Goal: Transaction & Acquisition: Purchase product/service

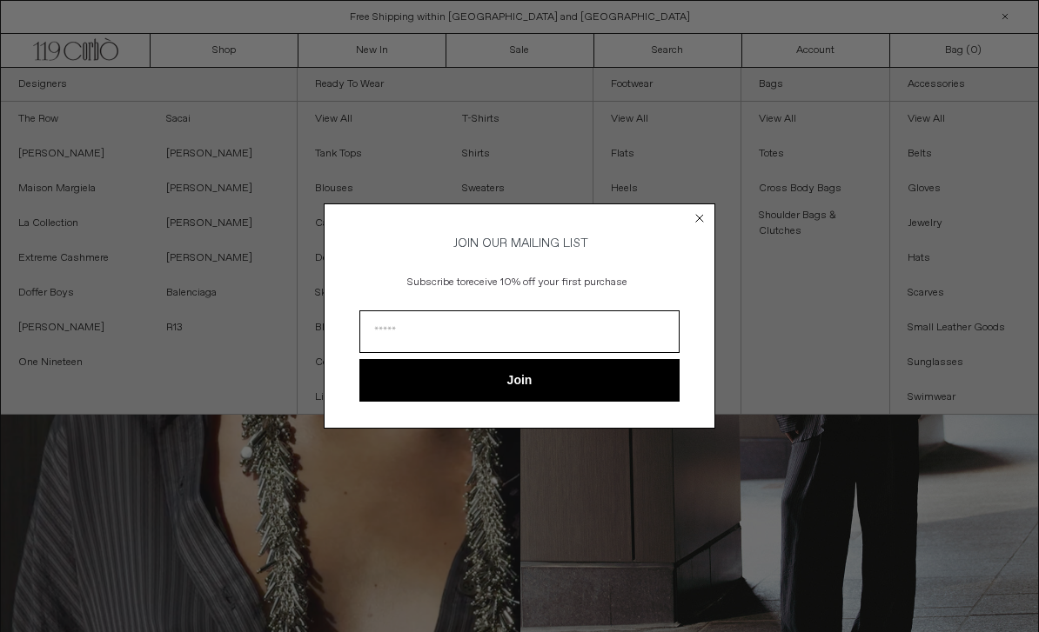
click at [687, 221] on form "JOIN OUR MAILING LIST Subscribe to receive 10% off your first purchase Join ***…" at bounding box center [519, 316] width 391 height 224
click at [707, 217] on circle "Close dialog" at bounding box center [700, 218] width 17 height 17
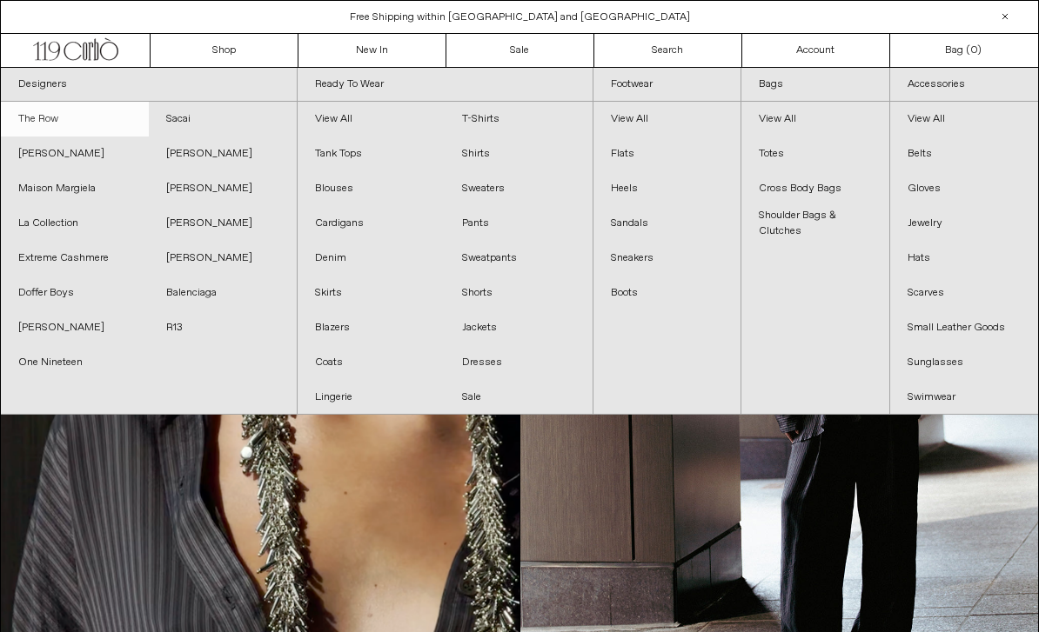
click at [30, 110] on link "The Row" at bounding box center [75, 119] width 148 height 35
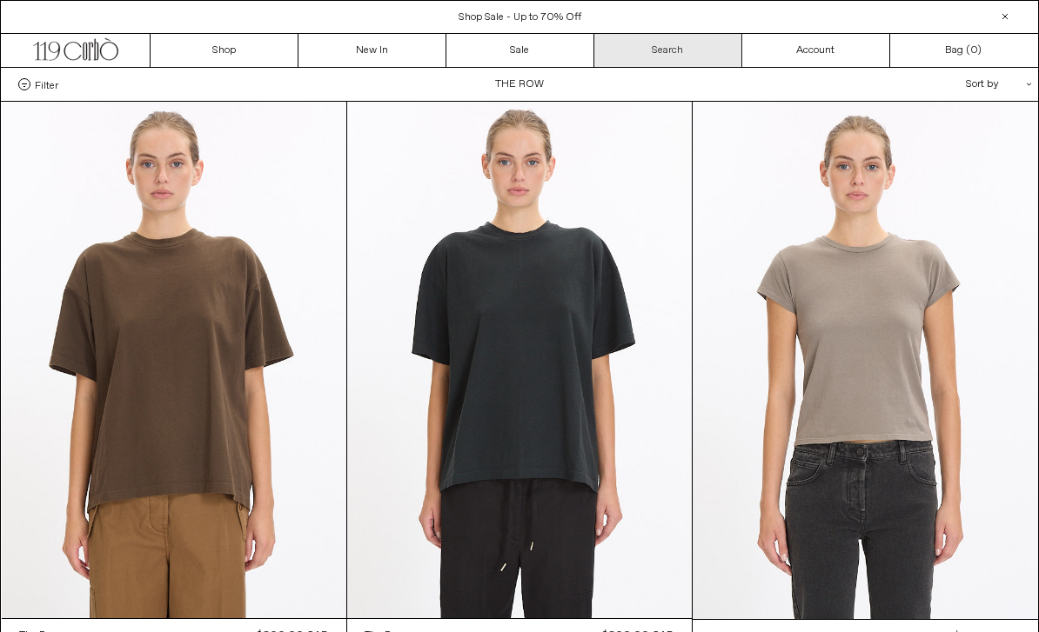
click at [687, 55] on link "Search" at bounding box center [668, 50] width 148 height 33
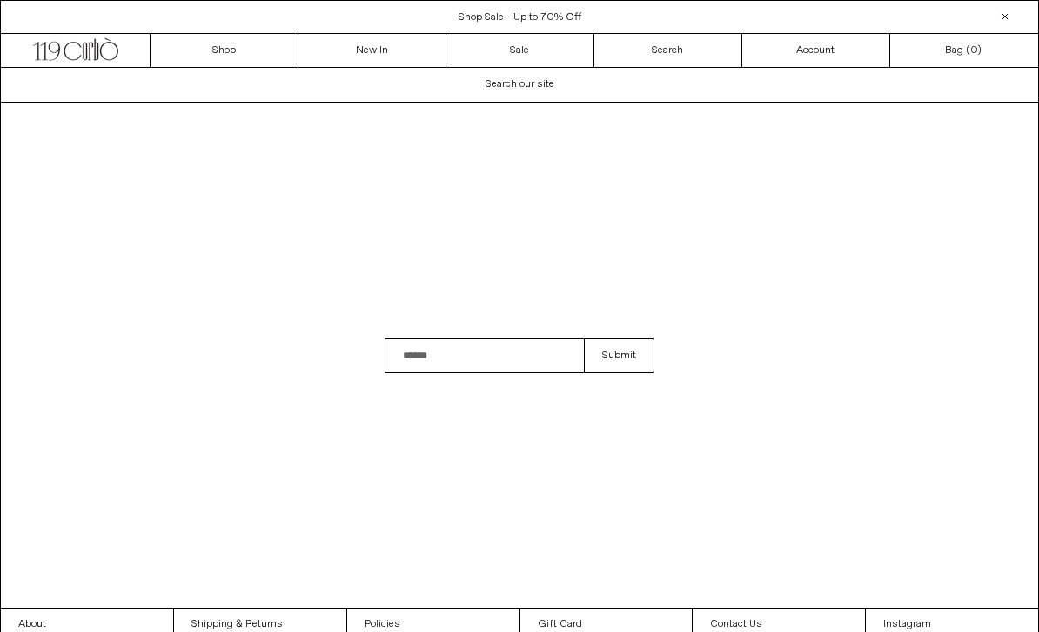
click at [498, 373] on input "Search" at bounding box center [483, 355] width 199 height 35
type input "**********"
click at [618, 373] on button "Submit" at bounding box center [619, 355] width 70 height 35
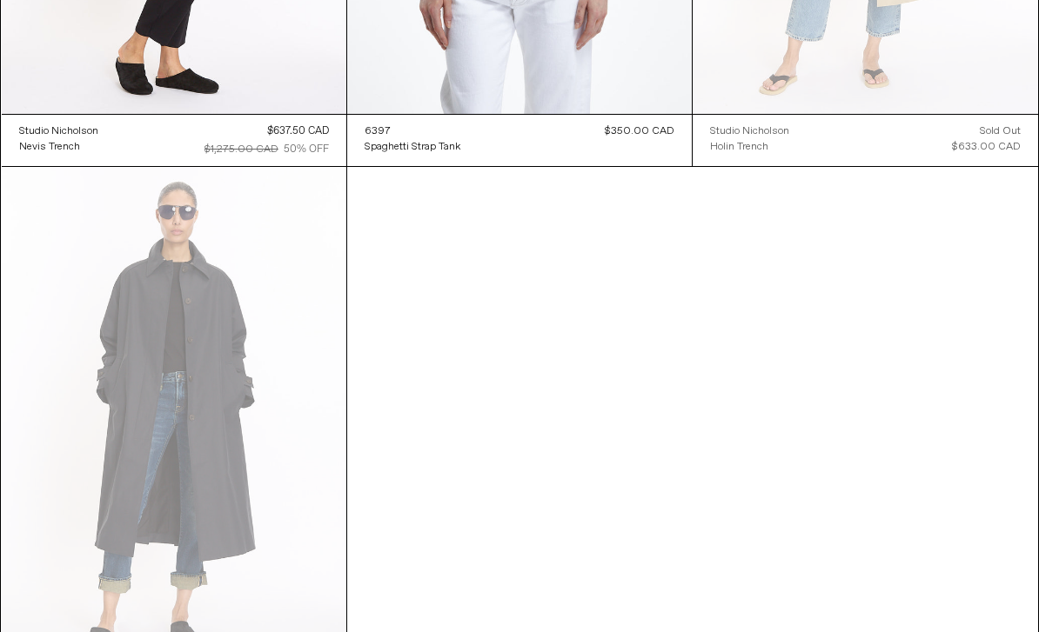
scroll to position [762, 0]
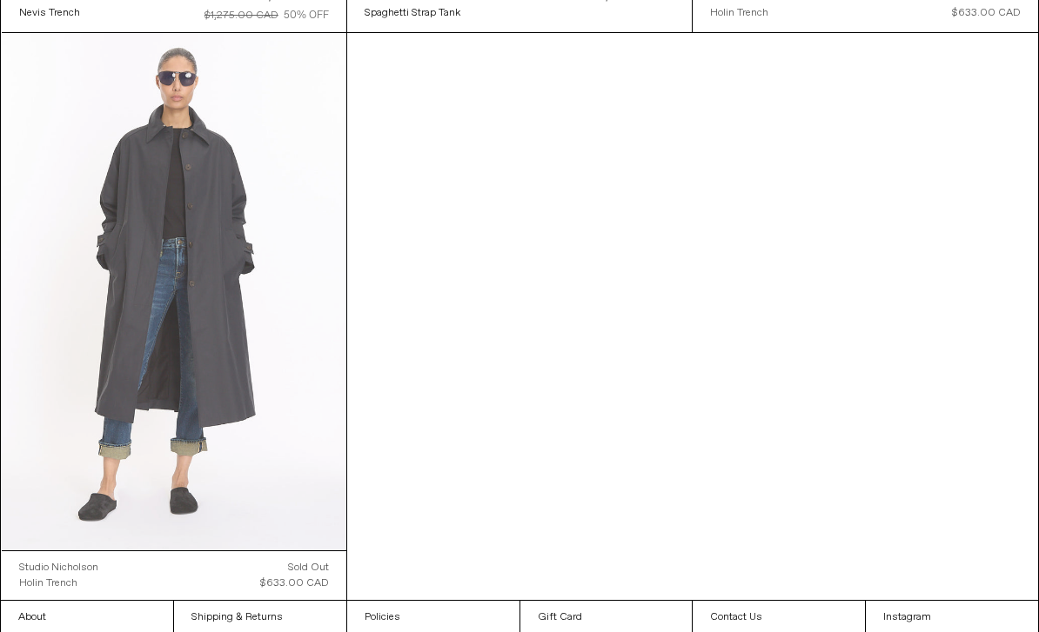
click at [91, 231] on at bounding box center [174, 291] width 344 height 517
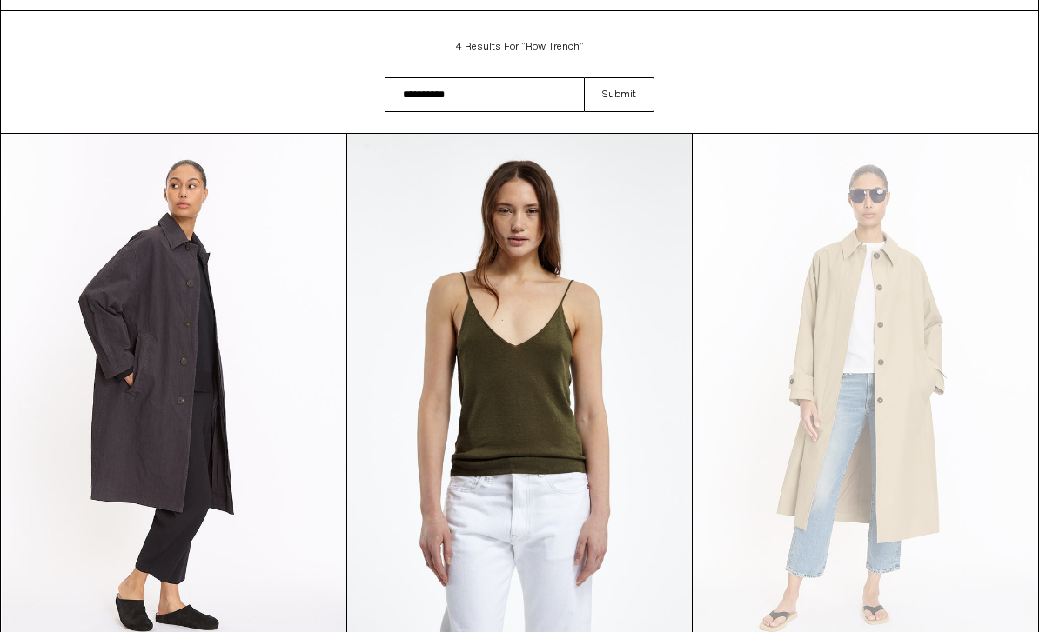
scroll to position [130, 0]
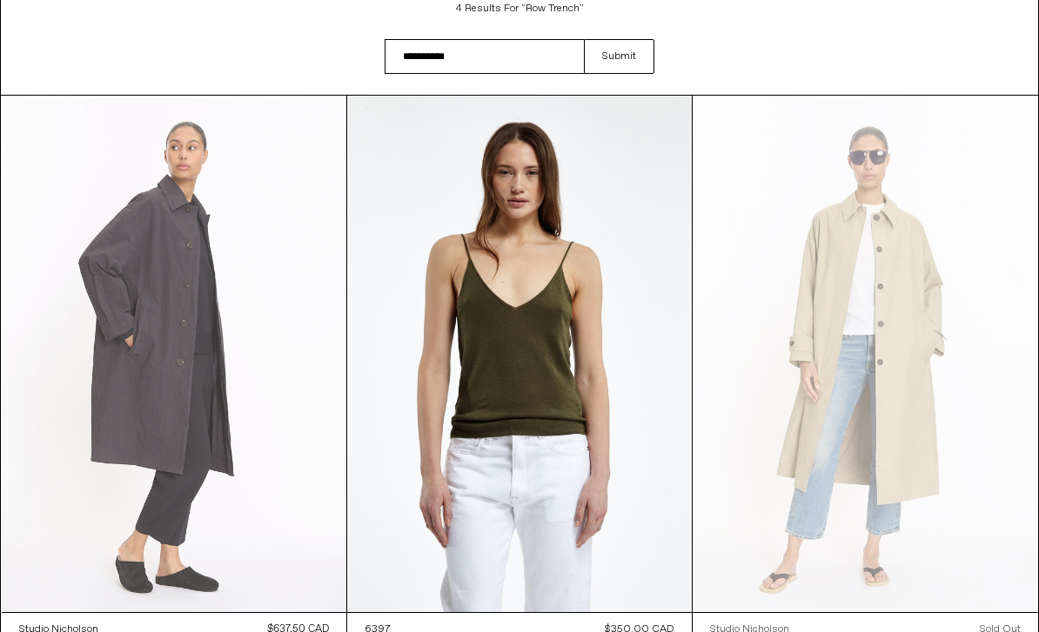
click at [99, 239] on at bounding box center [174, 354] width 344 height 517
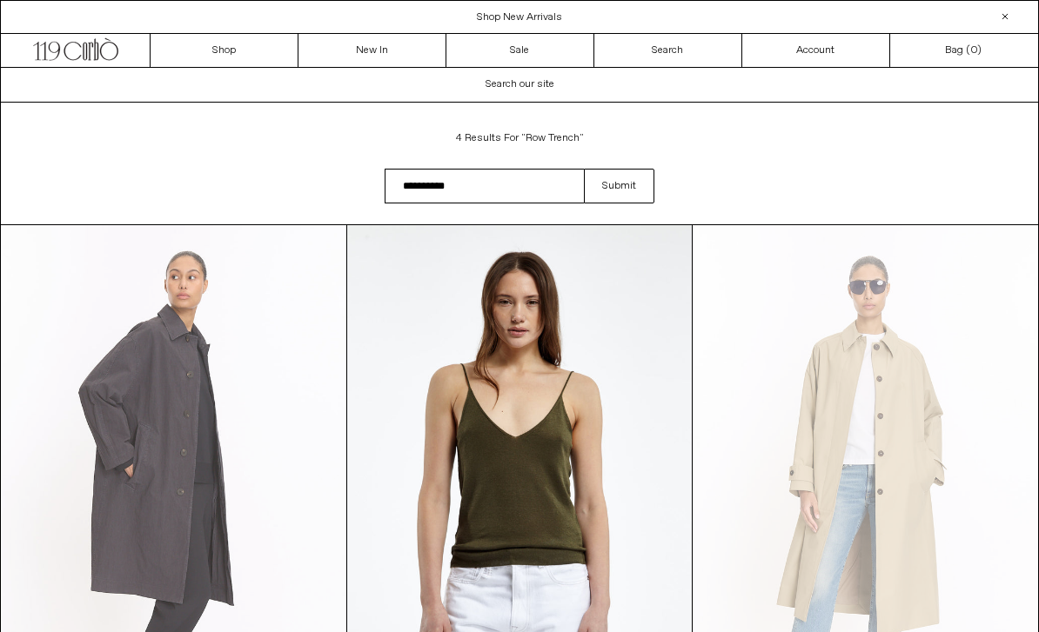
scroll to position [185, 0]
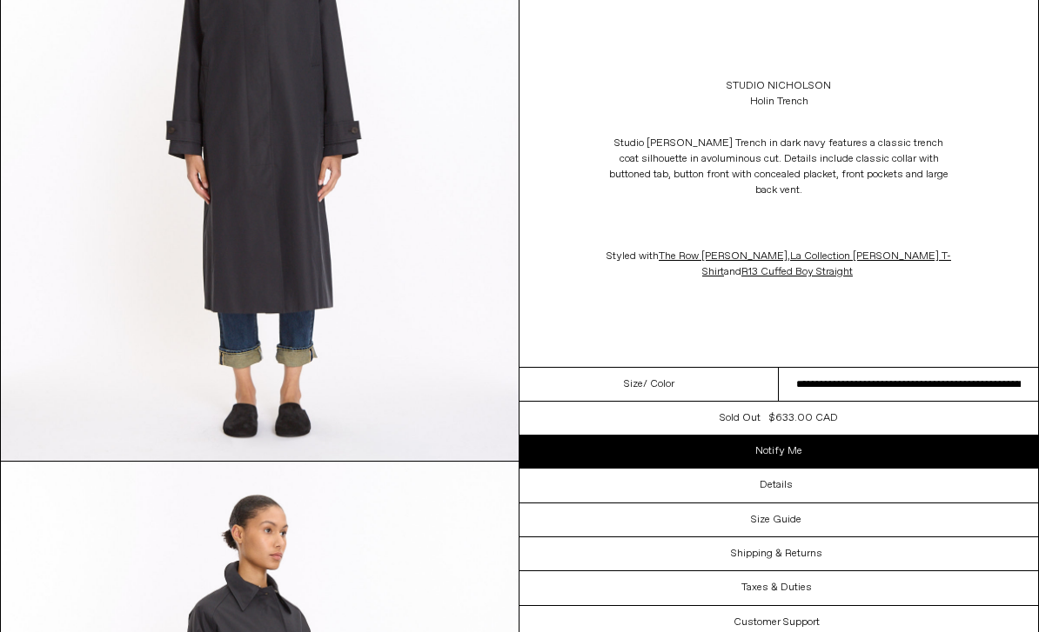
scroll to position [905, 0]
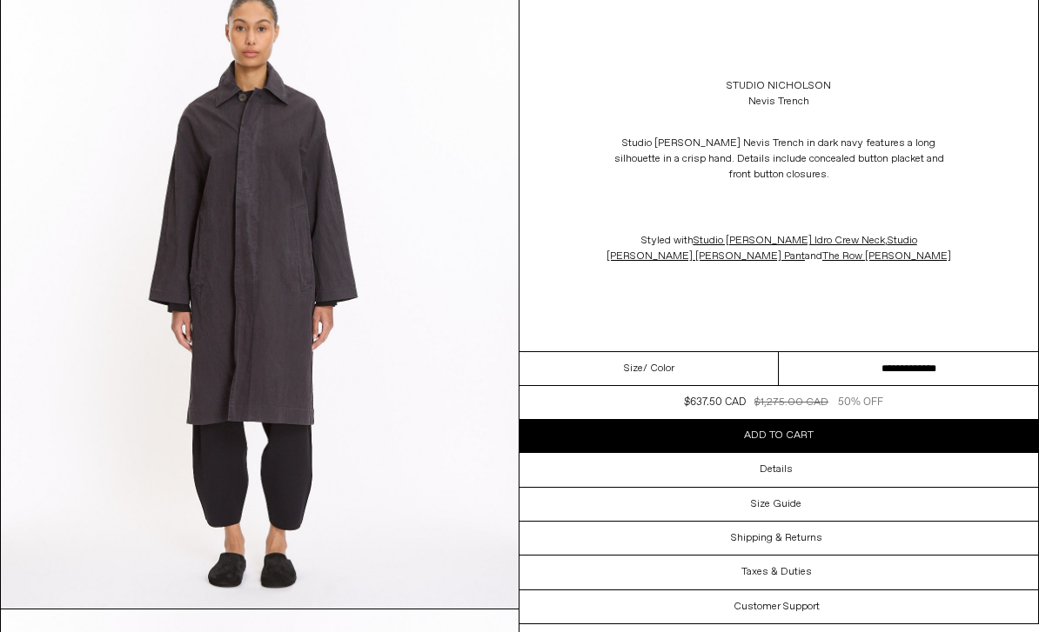
scroll to position [764, 0]
